Goal: Information Seeking & Learning: Check status

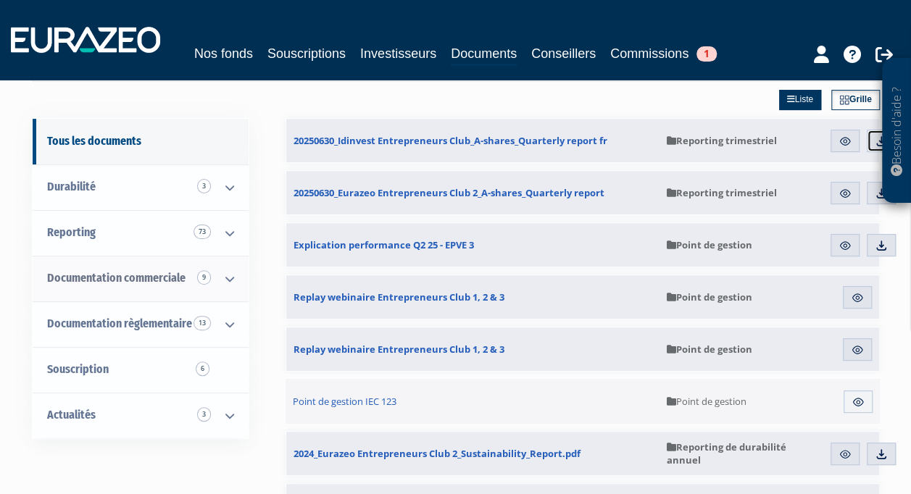
scroll to position [145, 0]
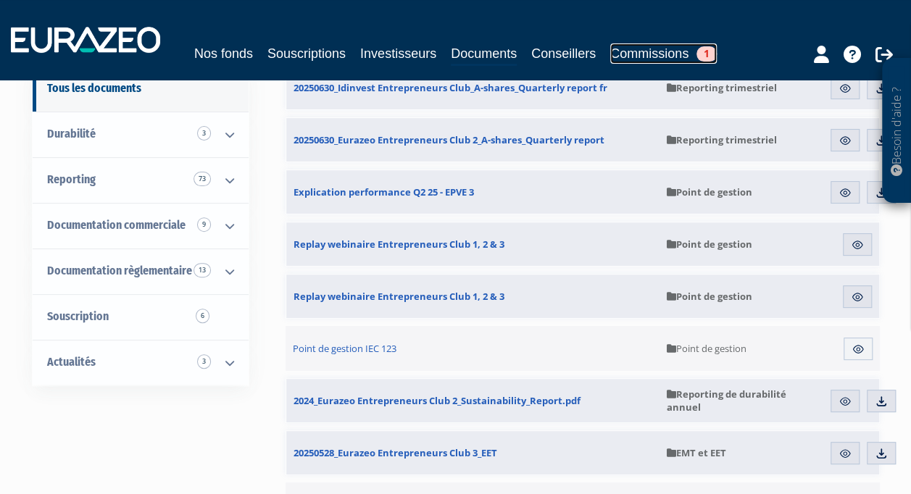
click at [681, 53] on link "Commissions 1" at bounding box center [663, 53] width 106 height 20
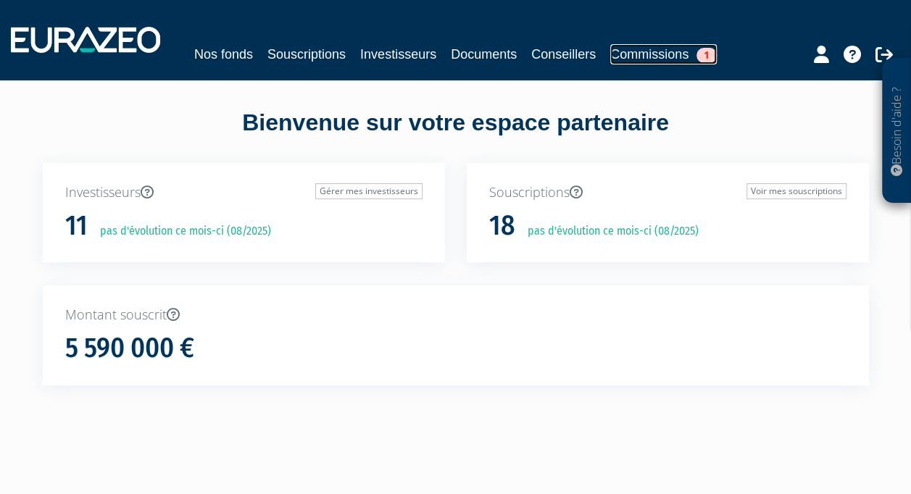
click at [625, 49] on link "Commissions 1" at bounding box center [663, 54] width 106 height 20
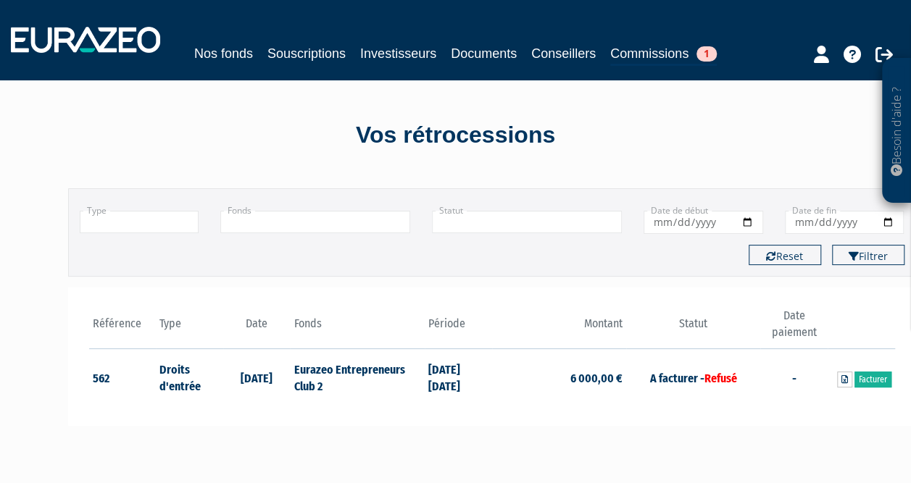
scroll to position [72, 0]
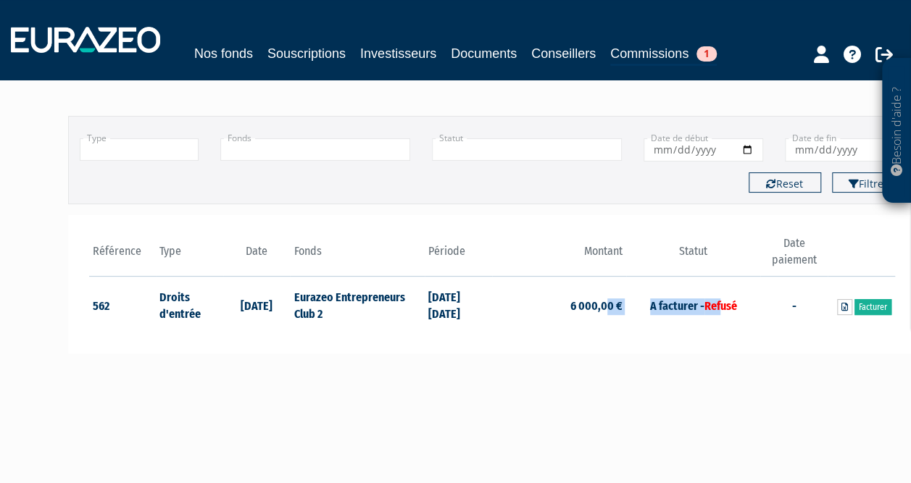
drag, startPoint x: 719, startPoint y: 300, endPoint x: 607, endPoint y: 300, distance: 111.6
click at [607, 300] on tr "562 Droits d'entrée 20/03/2023 Eurazeo Entrepreneurs Club 2 01/02/2023 28/02/20…" at bounding box center [492, 305] width 806 height 57
drag, startPoint x: 607, startPoint y: 300, endPoint x: 472, endPoint y: 301, distance: 134.7
click at [438, 309] on td "01/02/2023 28/02/2023" at bounding box center [458, 305] width 67 height 57
click at [840, 306] on link at bounding box center [844, 307] width 15 height 16
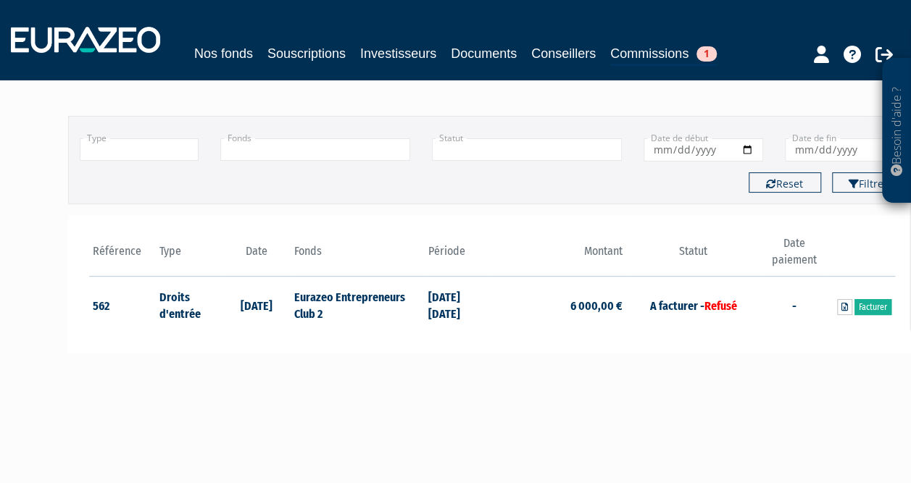
click at [209, 235] on th "Type" at bounding box center [189, 255] width 67 height 41
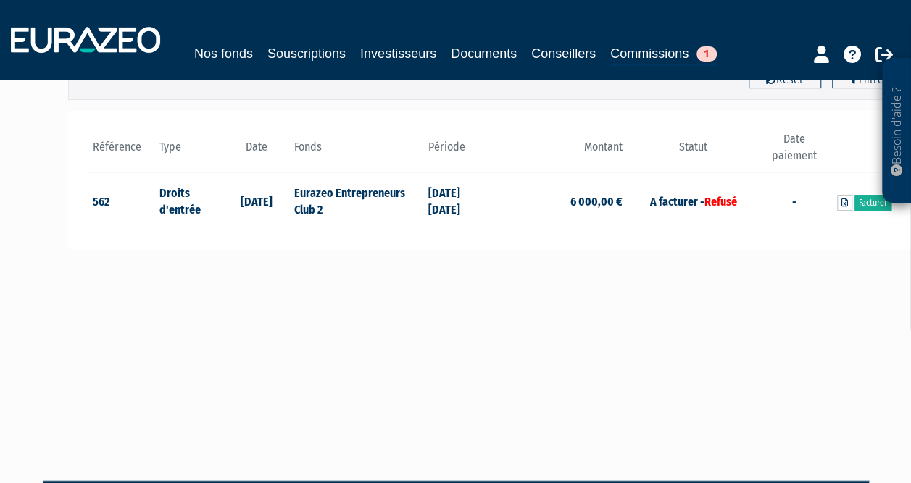
scroll to position [0, 0]
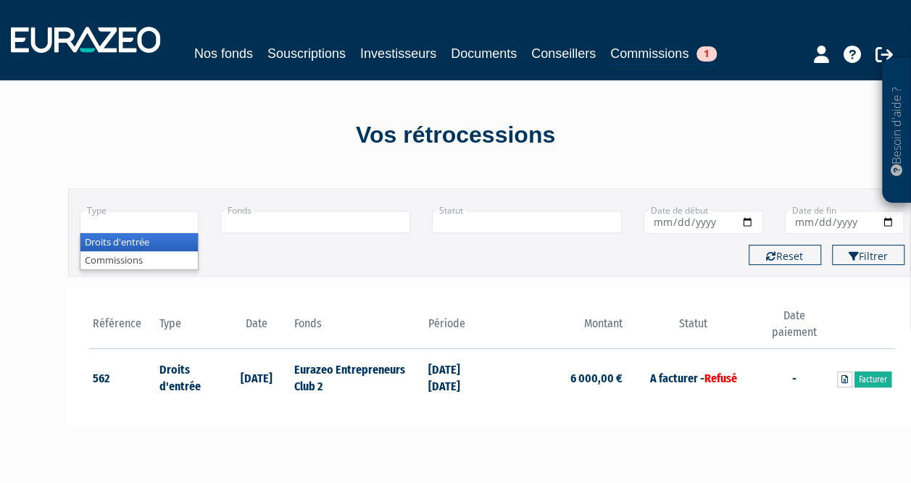
click at [143, 217] on input "text" at bounding box center [140, 222] width 120 height 22
type input "+"
click at [264, 225] on input "text" at bounding box center [315, 222] width 190 height 22
type input "+"
click at [180, 230] on input "text" at bounding box center [140, 222] width 120 height 22
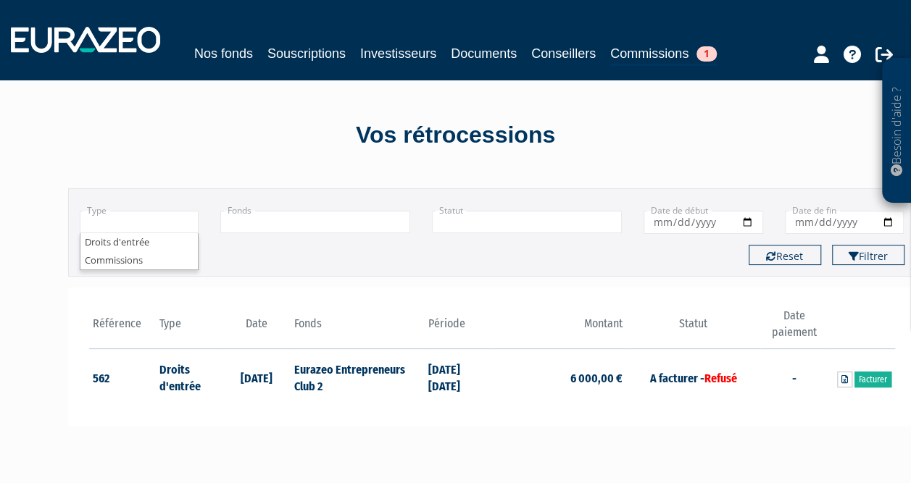
click at [297, 233] on div "Type Droits d'entrée Commissions Droits d'entrée Commissions Fonds Eurazeo Entr…" at bounding box center [492, 217] width 846 height 34
type input "+"
click at [212, 209] on div "Type Droits d'entrée Commissions + Droits d'entrée Commissions Fonds Eurazeo En…" at bounding box center [492, 217] width 846 height 34
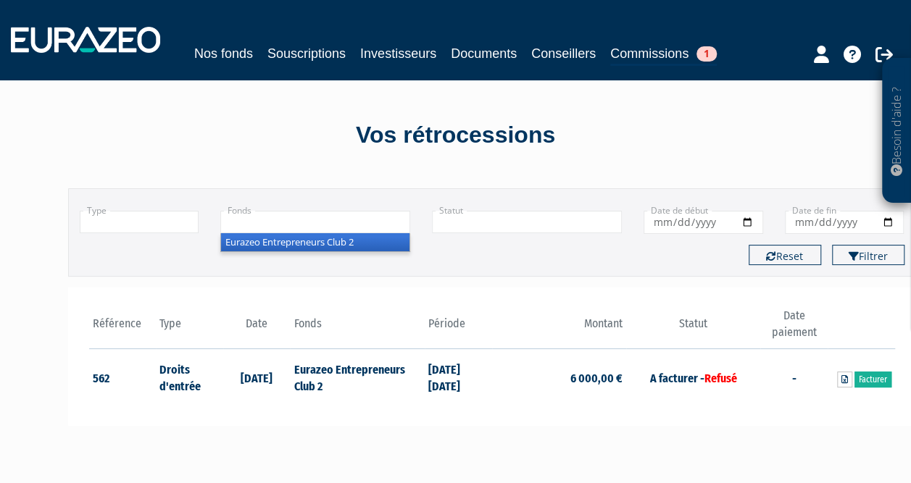
click at [241, 221] on input "text" at bounding box center [315, 222] width 190 height 22
click at [167, 217] on input "text" at bounding box center [140, 222] width 120 height 22
type input "+"
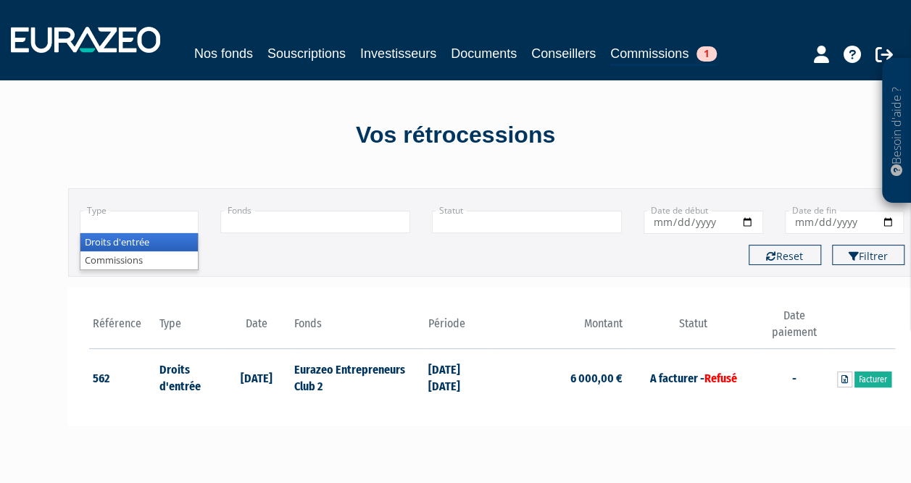
click at [285, 225] on input "text" at bounding box center [315, 222] width 190 height 22
type input "+"
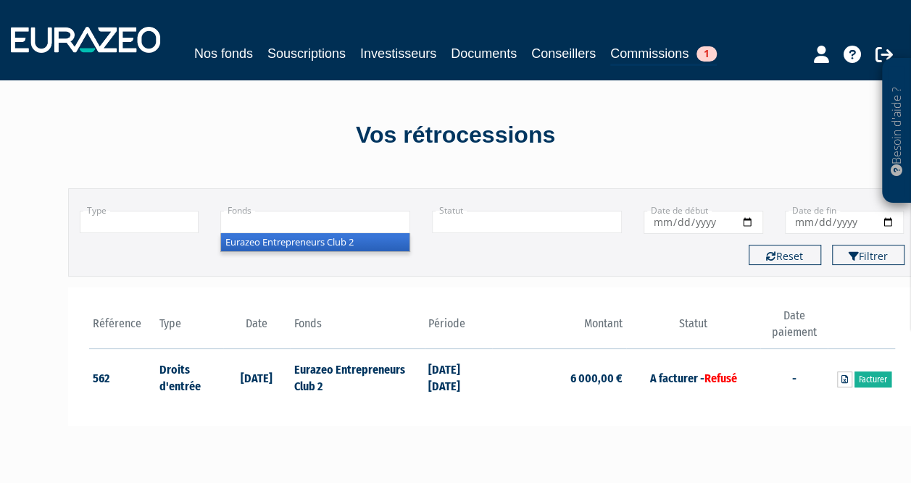
click at [449, 230] on input "text" at bounding box center [527, 222] width 190 height 22
type input "+"
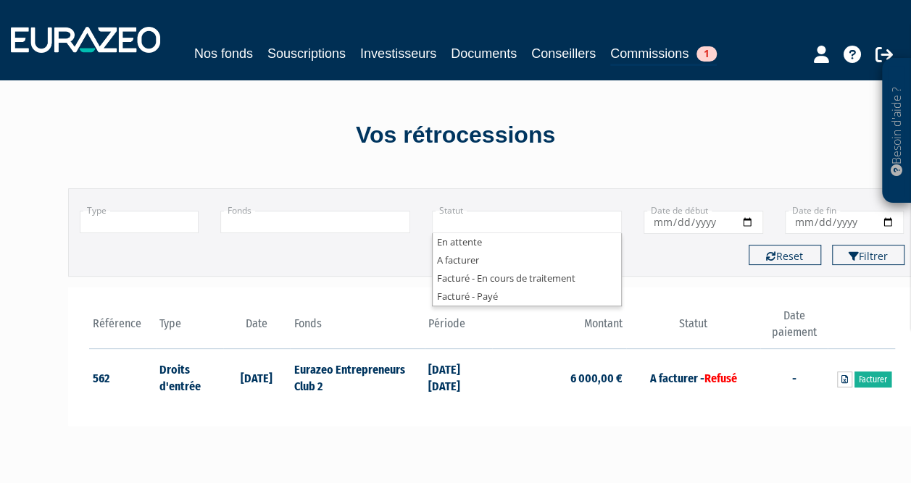
click at [372, 227] on input "text" at bounding box center [315, 222] width 190 height 22
type input "+"
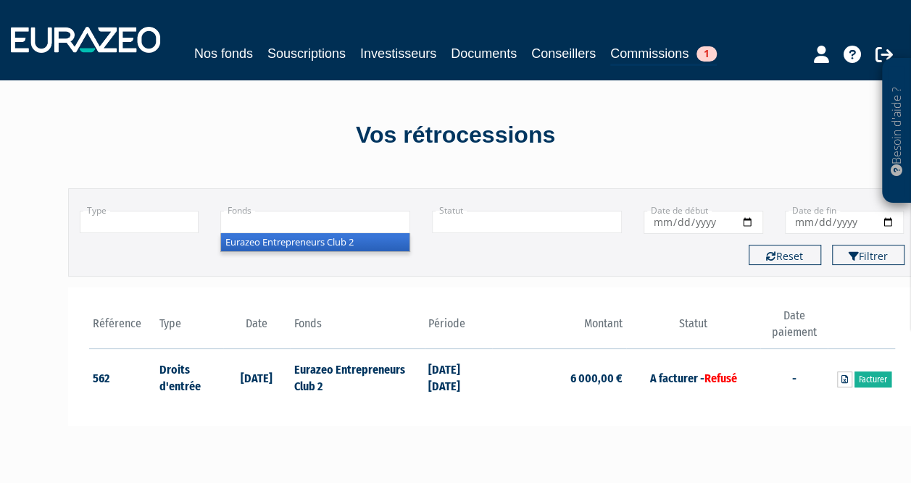
click at [151, 226] on input "text" at bounding box center [140, 222] width 120 height 22
type input "+"
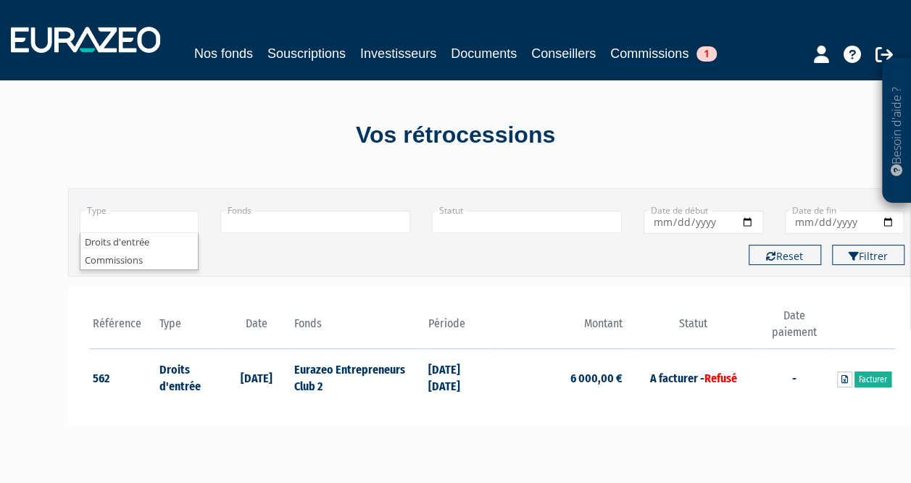
click at [287, 223] on input "text" at bounding box center [315, 222] width 190 height 22
type input "+"
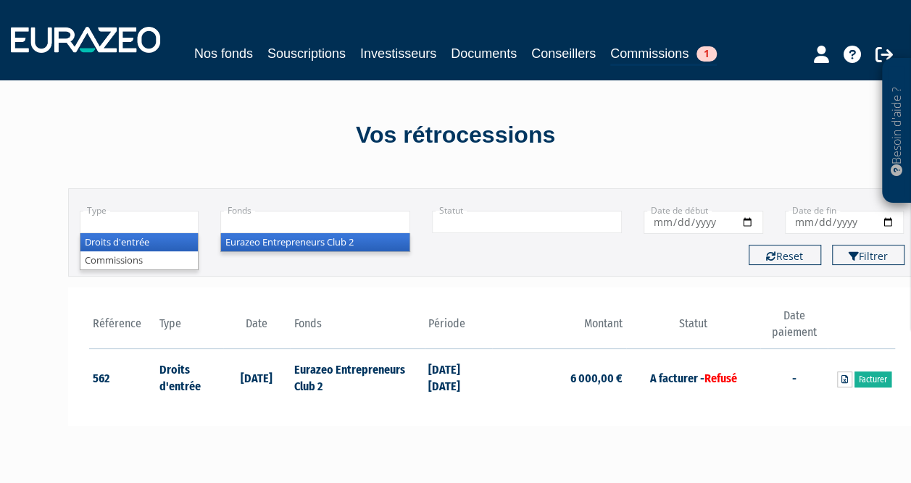
type input "+"
click at [168, 219] on input "text" at bounding box center [140, 222] width 120 height 22
type input "+"
click at [287, 229] on input "text" at bounding box center [315, 222] width 190 height 22
type input "+"
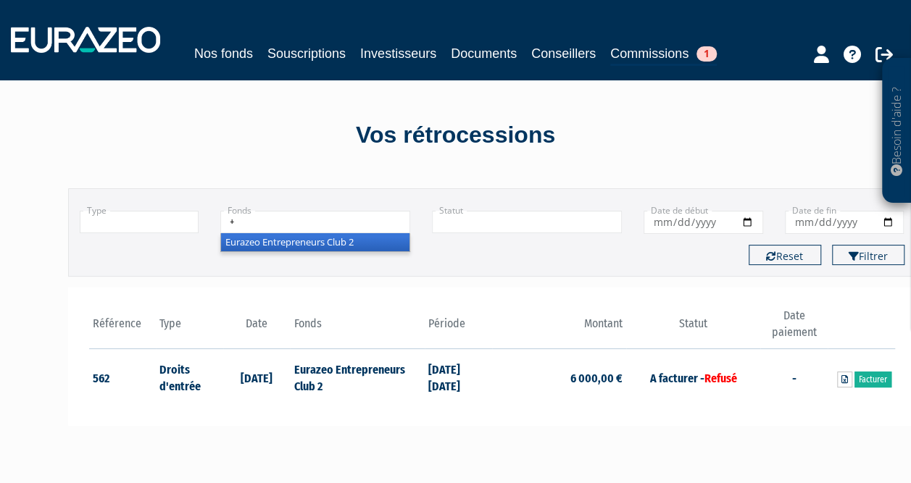
click at [472, 225] on input "text" at bounding box center [527, 222] width 190 height 22
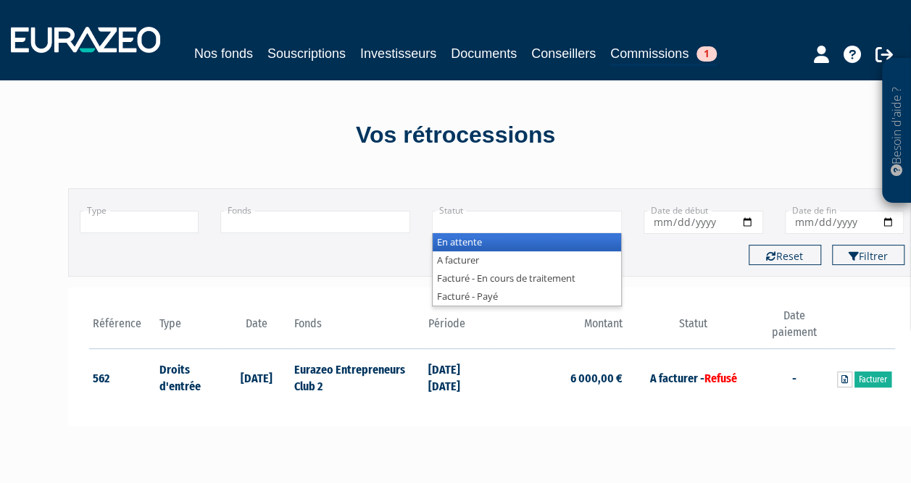
type input "+"
click at [346, 230] on input "text" at bounding box center [315, 222] width 190 height 22
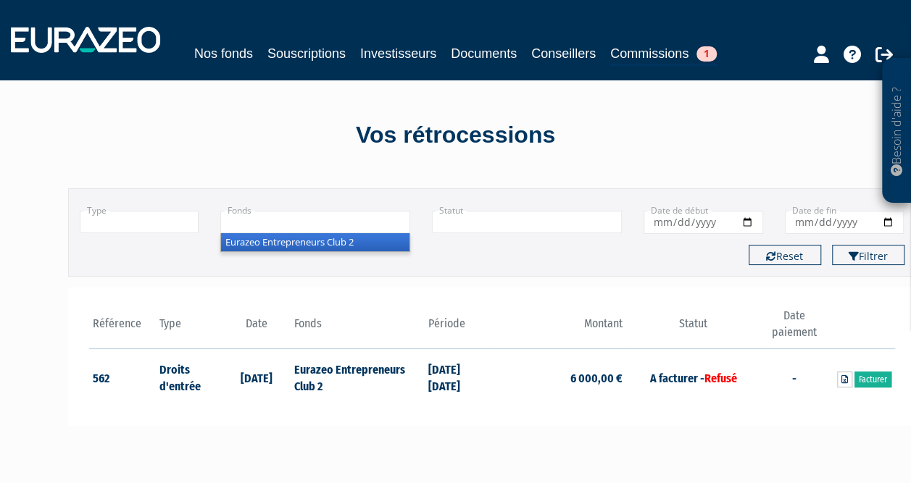
click at [165, 226] on input "text" at bounding box center [140, 222] width 120 height 22
type input "+"
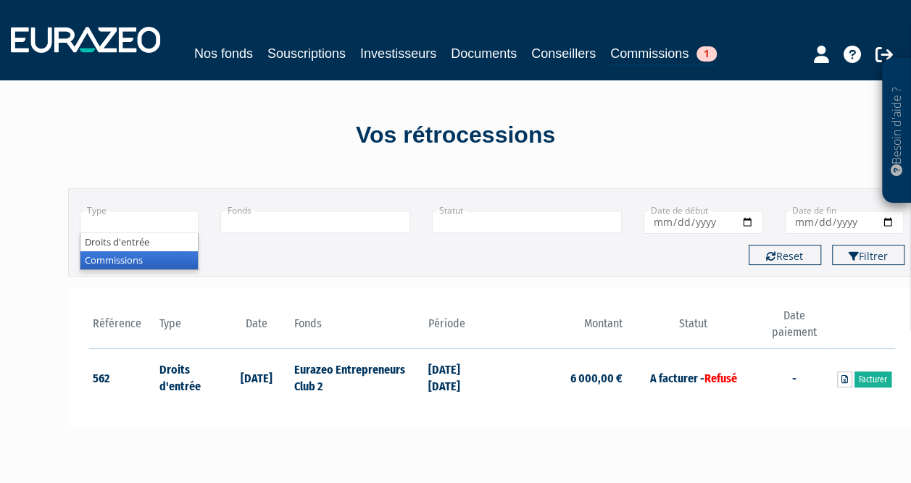
click at [116, 259] on li "Commissions" at bounding box center [139, 260] width 118 height 18
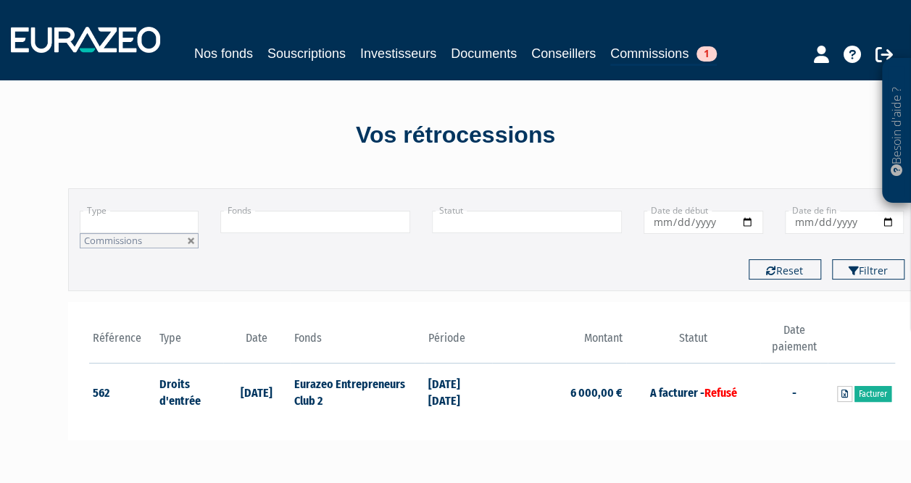
click at [141, 217] on input "text" at bounding box center [140, 222] width 120 height 22
click at [123, 272] on li "Commissions" at bounding box center [139, 276] width 118 height 18
click at [126, 261] on li "Droits d'entrée" at bounding box center [139, 257] width 118 height 18
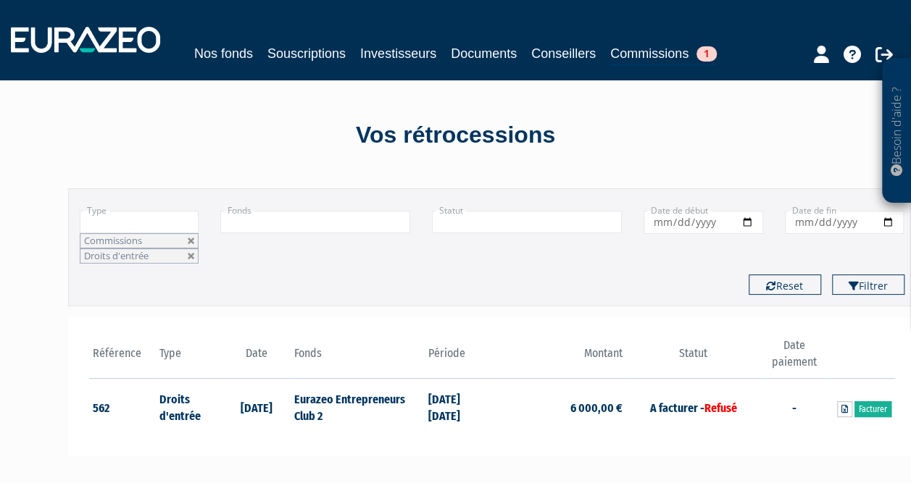
click at [121, 241] on span "Commissions" at bounding box center [113, 240] width 58 height 13
click at [121, 255] on span "Droits d'entrée" at bounding box center [116, 255] width 64 height 13
click at [139, 264] on li "Droits d'entrée" at bounding box center [139, 273] width 118 height 18
click at [133, 277] on li "Droits d'entrée" at bounding box center [139, 273] width 118 height 18
click at [284, 306] on div "Filtrer Type Droits d'entrée Commissions Commissions Droits d'entrée Droits d'e…" at bounding box center [492, 326] width 848 height 304
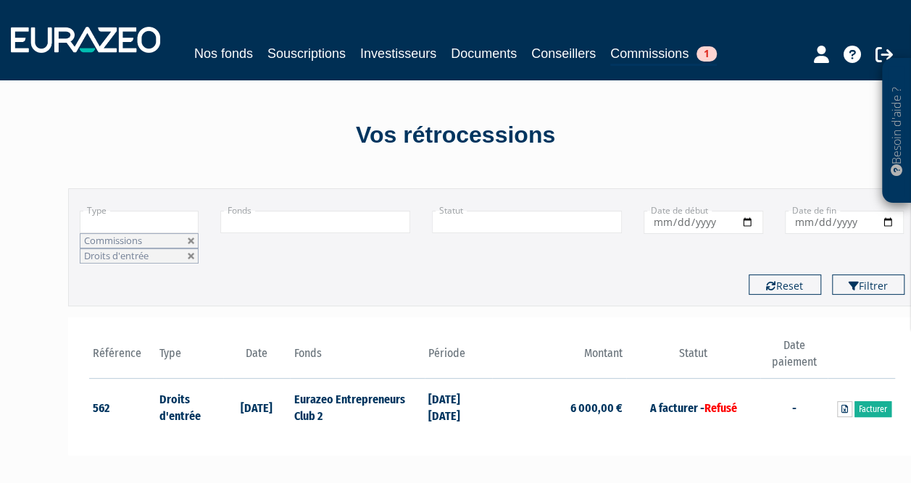
click at [167, 248] on li "Droits d'entrée" at bounding box center [140, 255] width 120 height 15
click at [151, 267] on li "Droits d'entrée" at bounding box center [139, 273] width 118 height 18
click at [251, 296] on div "Type Droits d'entrée Commissions Commissions Droits d'entrée Droits d'entrée Co…" at bounding box center [492, 247] width 848 height 118
click at [191, 241] on link at bounding box center [191, 241] width 9 height 9
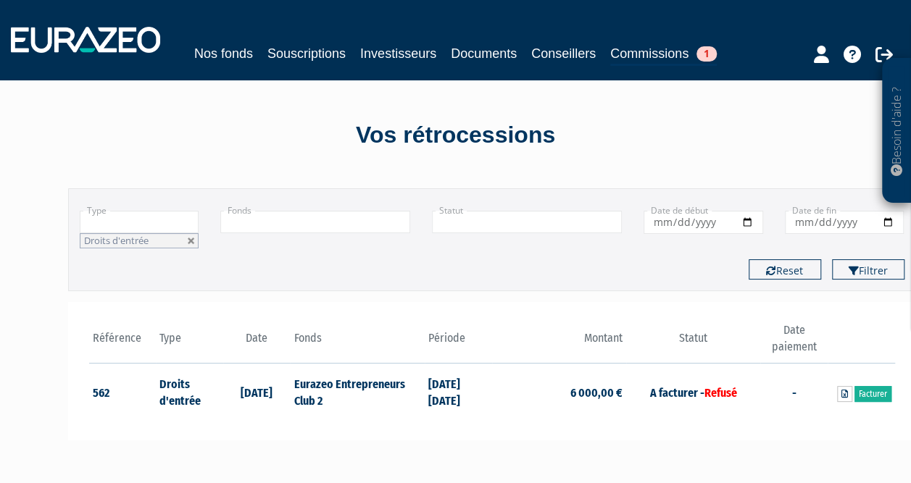
click at [188, 246] on li "Droits d'entrée" at bounding box center [140, 240] width 120 height 15
click at [190, 242] on link at bounding box center [191, 241] width 9 height 9
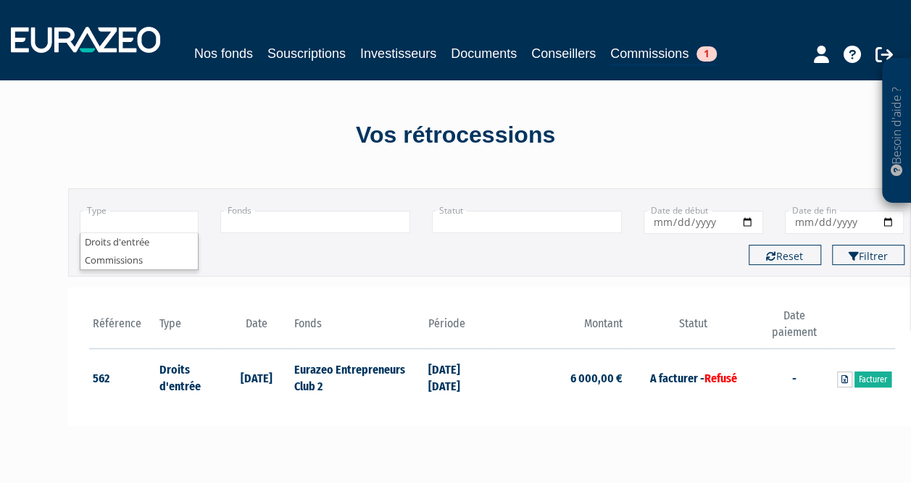
type input "+"
click at [416, 272] on div "Type Droits d'entrée Commissions + Droits d'entrée Commissions Fonds Eurazeo En…" at bounding box center [492, 232] width 848 height 88
click at [143, 220] on input "text" at bounding box center [140, 222] width 120 height 22
click at [146, 254] on li "Commissions" at bounding box center [139, 260] width 118 height 18
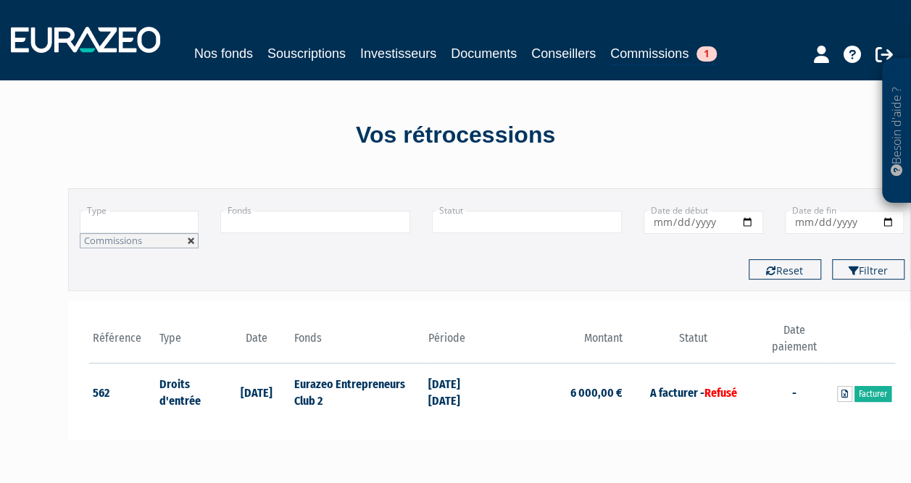
click at [190, 239] on link at bounding box center [191, 241] width 9 height 9
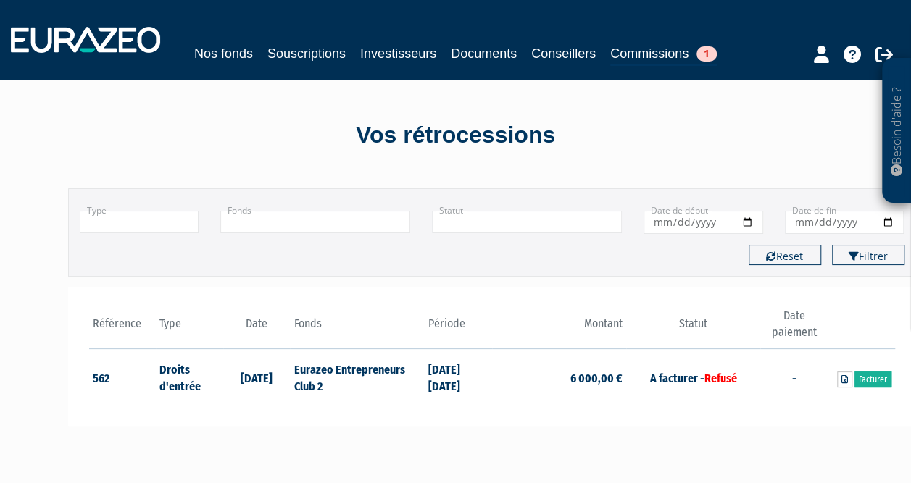
type input "+"
click at [639, 381] on td "A facturer - Refusé" at bounding box center [693, 377] width 134 height 57
drag, startPoint x: 645, startPoint y: 378, endPoint x: 737, endPoint y: 384, distance: 91.5
click at [737, 384] on td "A facturer - Refusé" at bounding box center [693, 377] width 134 height 57
drag, startPoint x: 737, startPoint y: 384, endPoint x: 713, endPoint y: 380, distance: 24.3
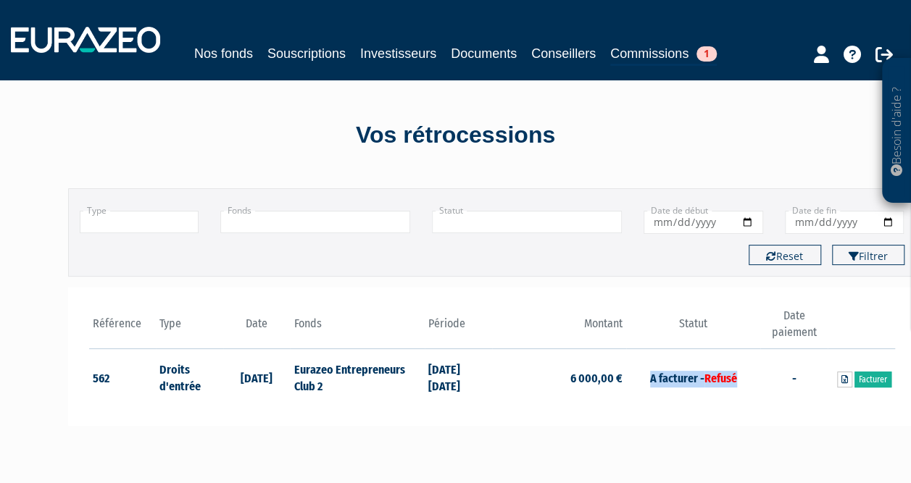
click at [714, 380] on span "Refusé" at bounding box center [720, 379] width 33 height 14
drag, startPoint x: 370, startPoint y: 377, endPoint x: 452, endPoint y: 398, distance: 84.7
click at [452, 398] on tr "562 Droits d'entrée 20/03/2023 Eurazeo Entrepreneurs Club 2 01/02/2023 28/02/20…" at bounding box center [492, 377] width 806 height 57
drag, startPoint x: 452, startPoint y: 398, endPoint x: 490, endPoint y: 406, distance: 38.4
click at [490, 406] on div "Référence Type Date Fonds 562 Droits d'entrée" at bounding box center [492, 357] width 848 height 138
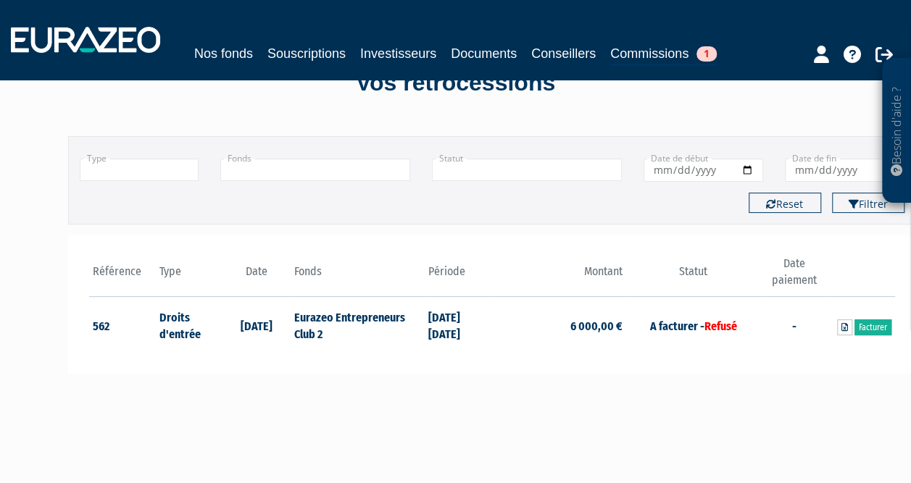
scroll to position [72, 0]
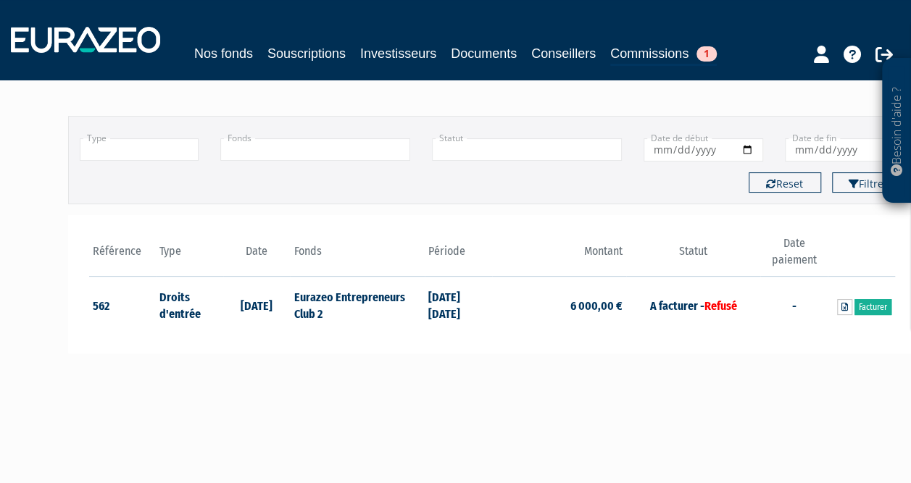
drag, startPoint x: 486, startPoint y: 311, endPoint x: 416, endPoint y: 303, distance: 70.7
click at [416, 303] on tr "562 Droits d'entrée 20/03/2023 Eurazeo Entrepreneurs Club 2 01/02/2023 28/02/20…" at bounding box center [492, 305] width 806 height 57
drag, startPoint x: 416, startPoint y: 303, endPoint x: 517, endPoint y: 400, distance: 140.4
click at [517, 400] on main "Filtrer Type Droits d'entrée Commissions + Droits d'entrée Commissions Eurazeo …" at bounding box center [311, 342] width 558 height 483
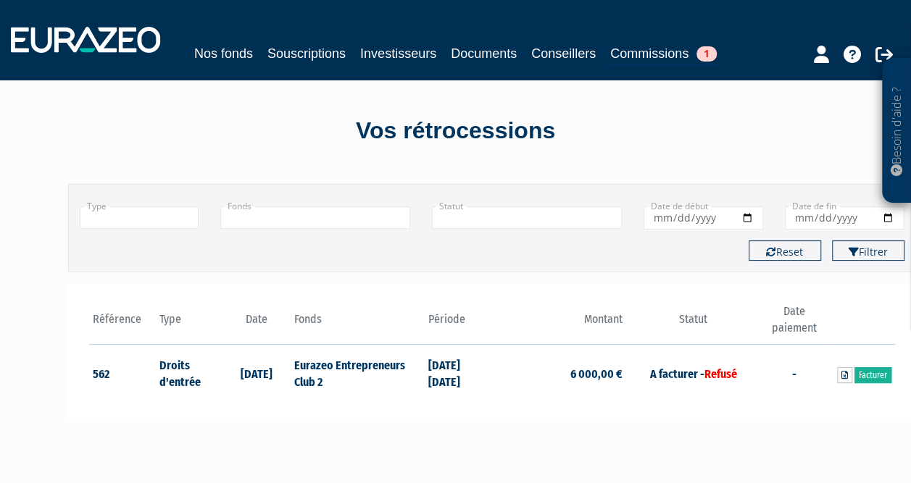
scroll to position [0, 0]
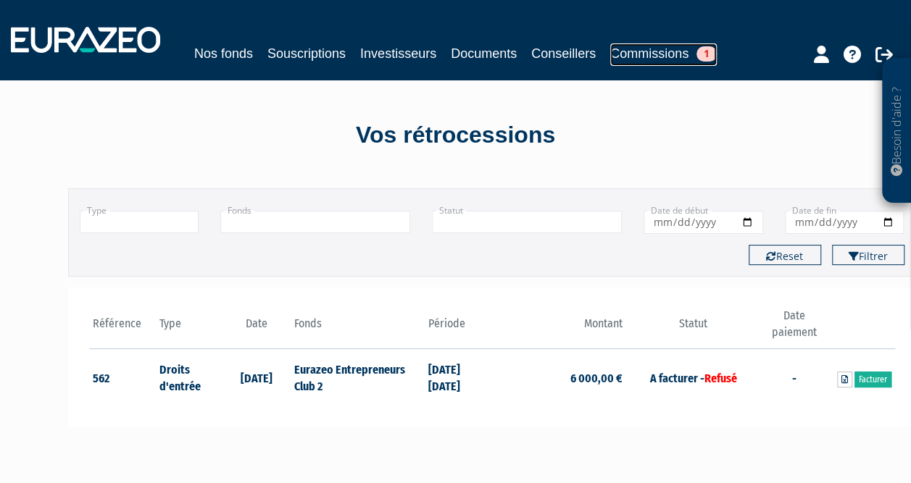
click at [638, 55] on link "Commissions 1" at bounding box center [663, 54] width 106 height 22
click at [518, 58] on div "Nos fonds Souscriptions Investisseurs Documents Conseillers Commissions 1" at bounding box center [455, 54] width 607 height 22
click at [538, 48] on link "Conseillers" at bounding box center [563, 53] width 64 height 20
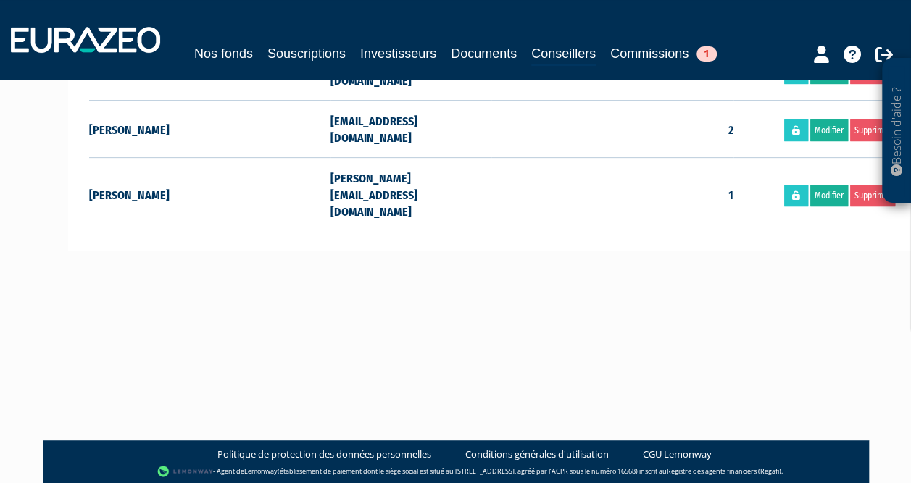
scroll to position [72, 0]
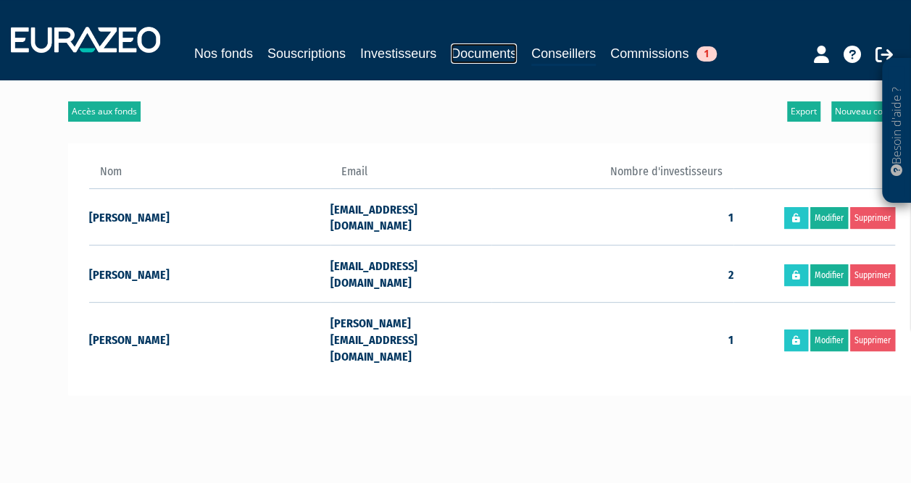
click at [500, 61] on link "Documents" at bounding box center [484, 53] width 66 height 20
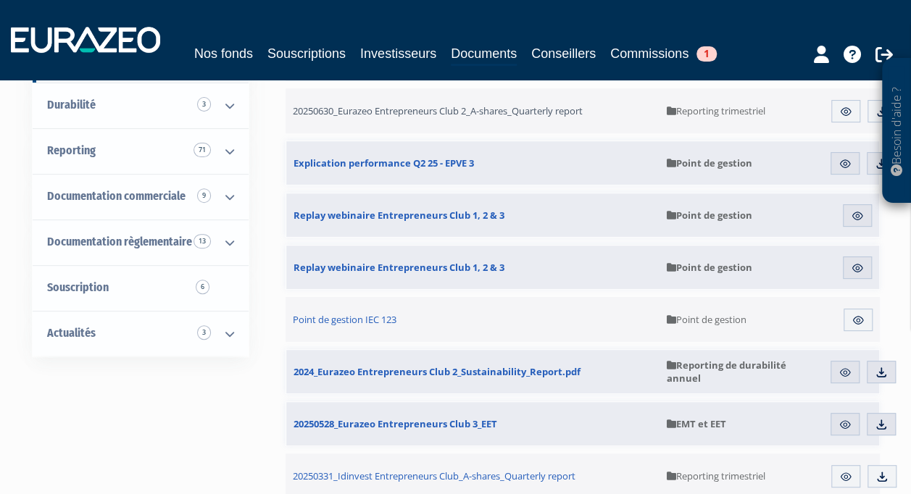
scroll to position [217, 0]
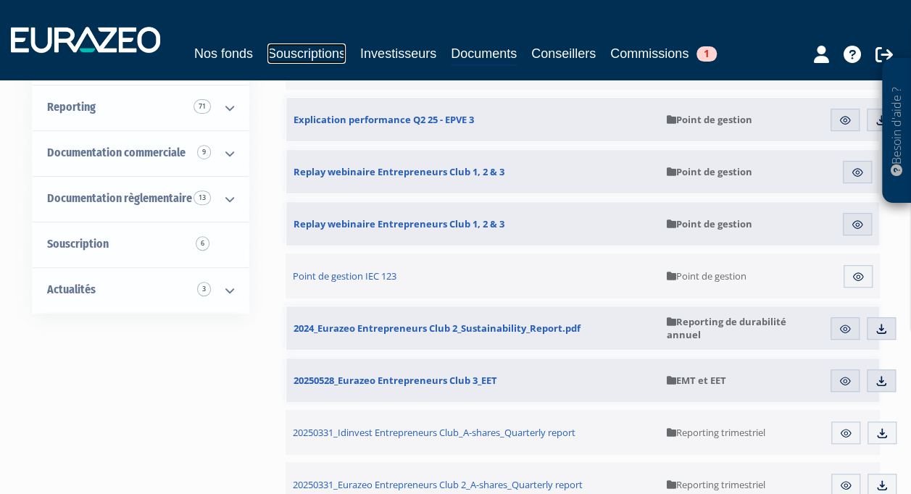
click at [334, 58] on link "Souscriptions" at bounding box center [306, 53] width 78 height 20
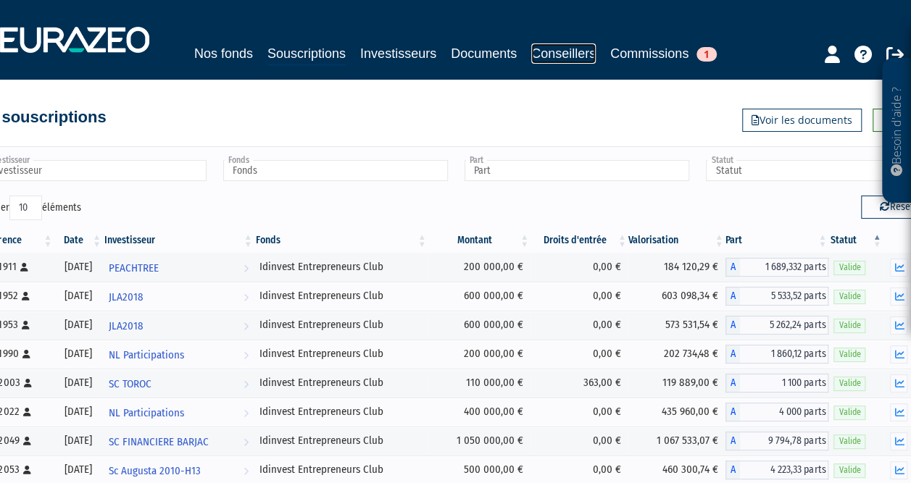
click at [558, 49] on link "Conseillers" at bounding box center [563, 53] width 64 height 20
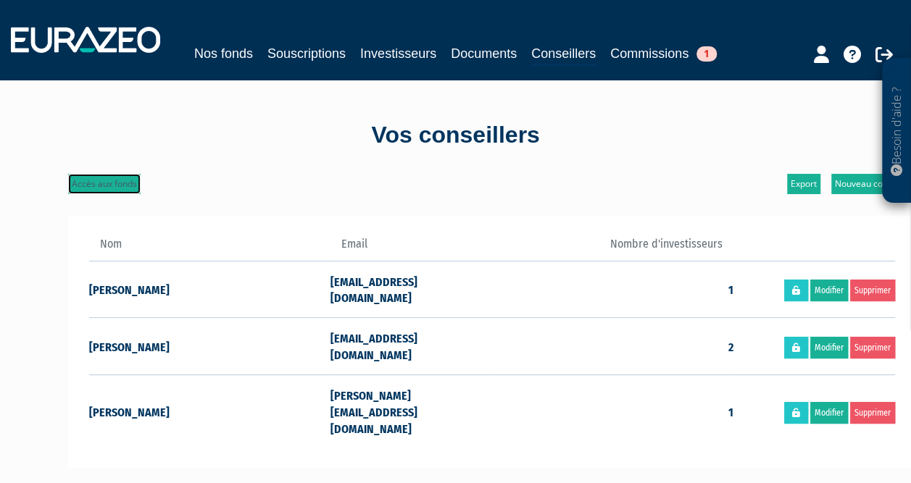
click at [118, 182] on link "Accès aux fonds" at bounding box center [104, 184] width 72 height 20
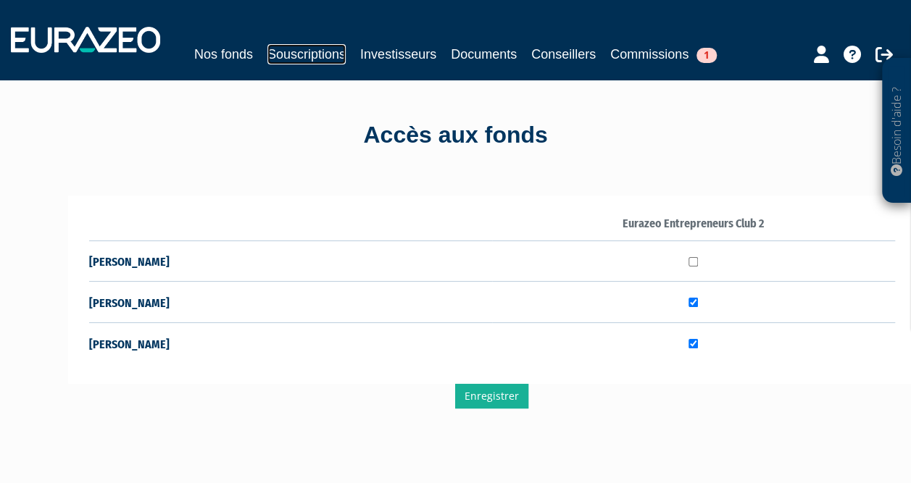
click at [317, 55] on link "Souscriptions" at bounding box center [306, 54] width 78 height 20
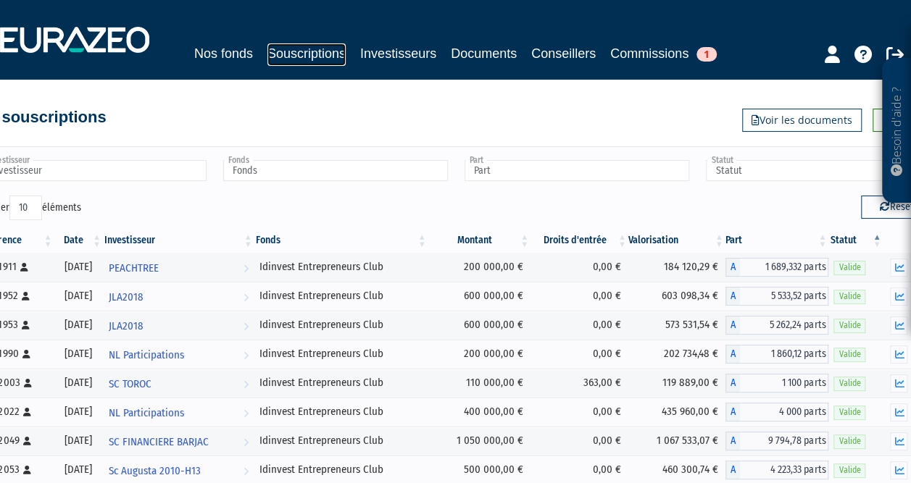
click at [325, 45] on link "Souscriptions" at bounding box center [306, 54] width 78 height 22
click at [235, 53] on link "Nos fonds" at bounding box center [223, 53] width 59 height 20
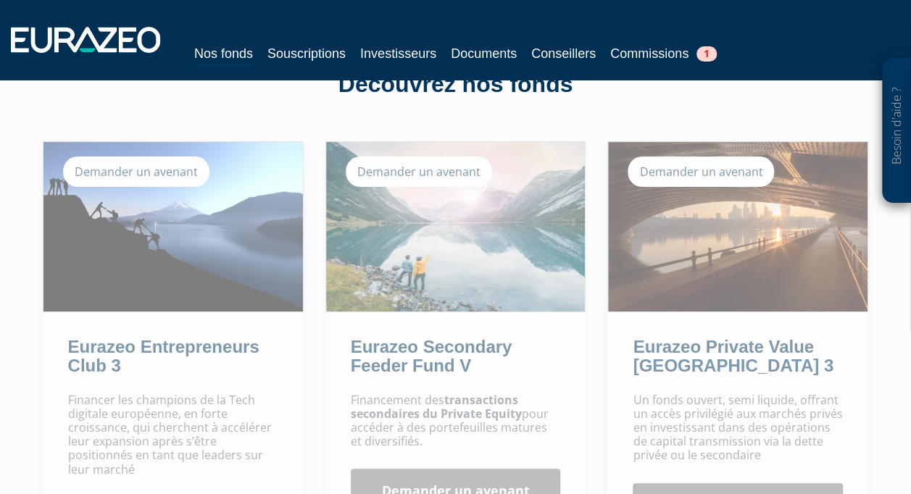
scroll to position [72, 0]
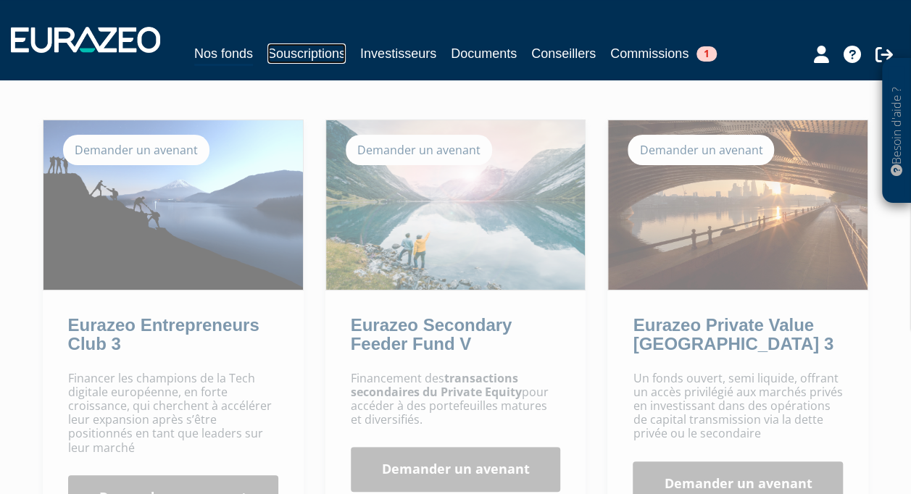
click at [309, 56] on link "Souscriptions" at bounding box center [306, 53] width 78 height 20
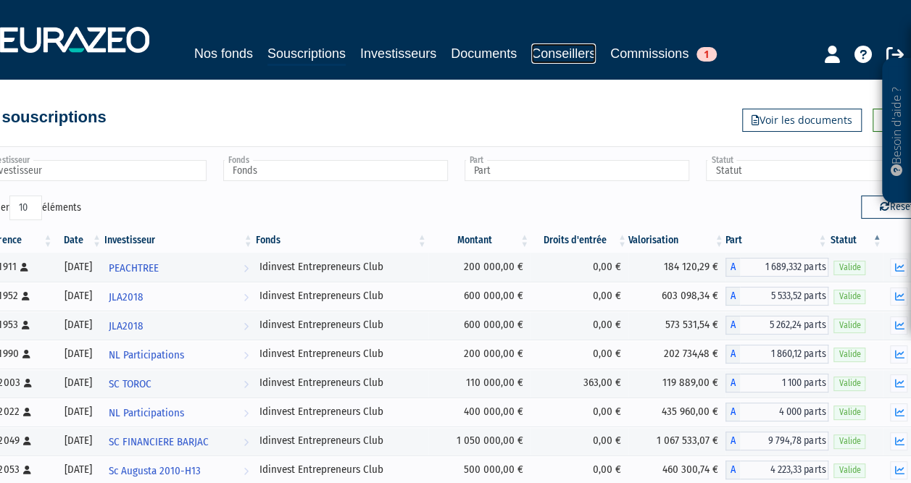
click at [531, 51] on link "Conseillers" at bounding box center [563, 53] width 64 height 20
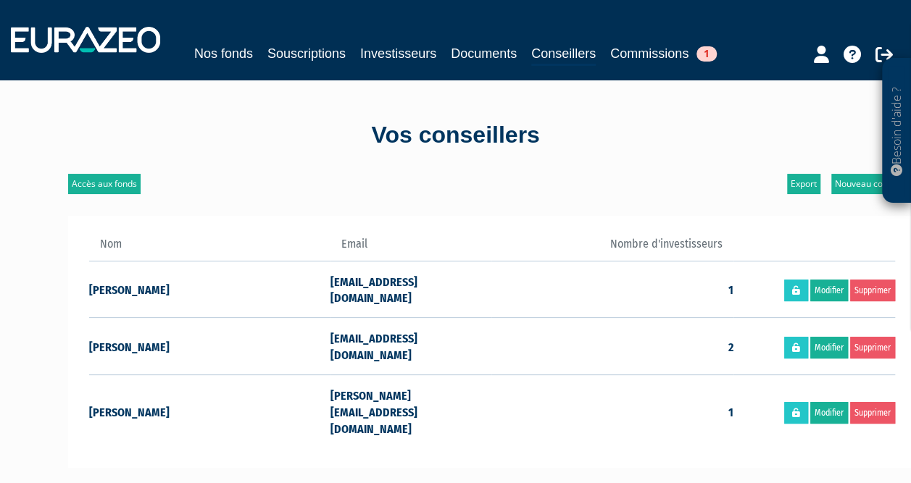
drag, startPoint x: 848, startPoint y: 107, endPoint x: 793, endPoint y: 129, distance: 59.2
click at [837, 111] on div "Vos conseillers Accès aux fonds Nouveau conseiller Export Nom Email Nombre d'in…" at bounding box center [456, 392] width 848 height 624
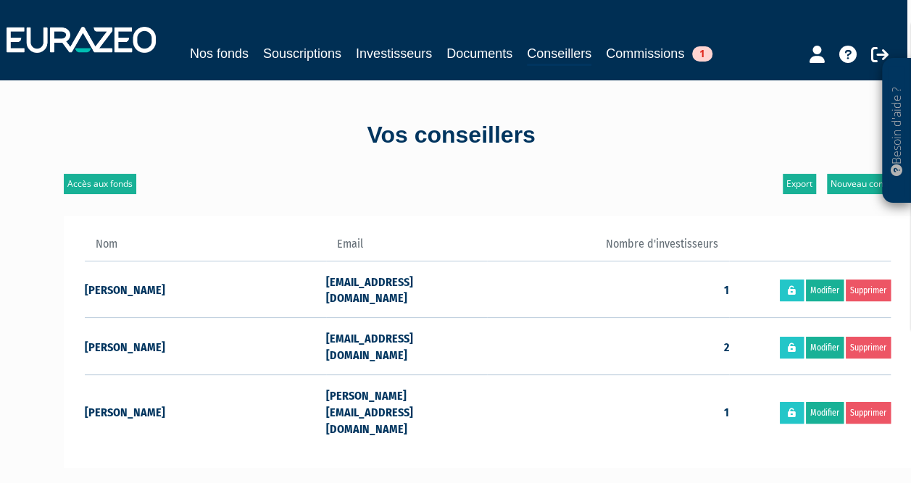
drag, startPoint x: 538, startPoint y: 348, endPoint x: 545, endPoint y: 340, distance: 10.2
click at [538, 348] on td "2" at bounding box center [608, 346] width 242 height 57
click at [241, 42] on div "Nos fonds Souscriptions Investisseurs Documents Conseillers Commissions 1" at bounding box center [451, 40] width 911 height 54
